Goal: Find specific page/section: Find specific page/section

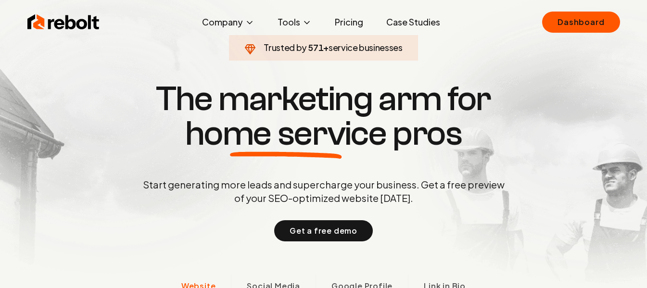
click at [545, 20] on link "Dashboard" at bounding box center [580, 22] width 77 height 21
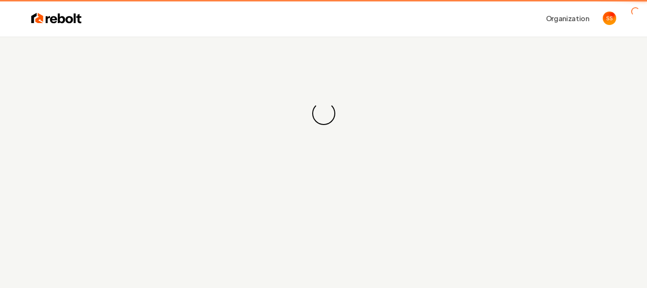
click at [562, 26] on button "Organization" at bounding box center [568, 18] width 55 height 17
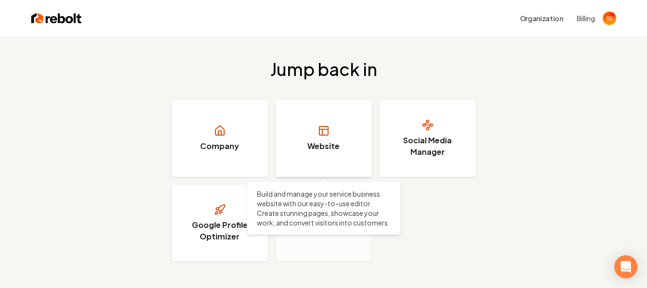
click at [320, 137] on link "Website" at bounding box center [324, 138] width 96 height 77
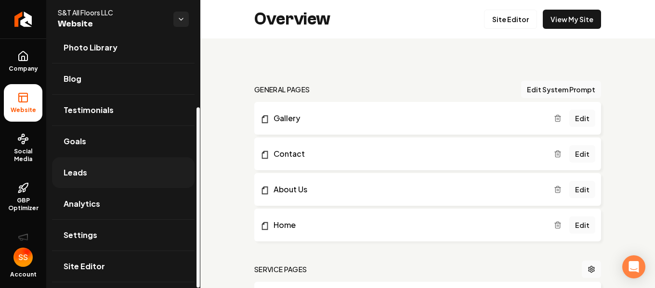
click at [93, 169] on link "Leads" at bounding box center [123, 172] width 142 height 31
